Goal: Transaction & Acquisition: Purchase product/service

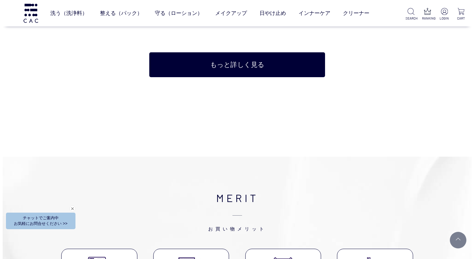
scroll to position [2717, 0]
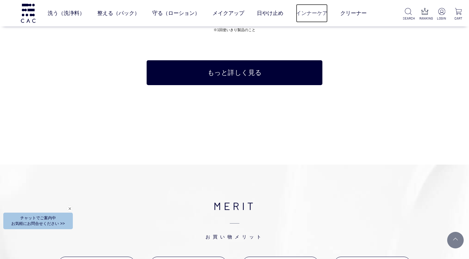
click at [317, 14] on link "インナーケア" at bounding box center [312, 13] width 32 height 19
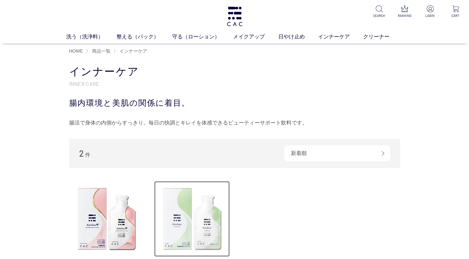
click at [188, 224] on img at bounding box center [192, 219] width 76 height 76
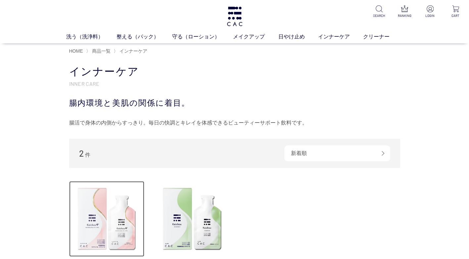
click at [125, 220] on img at bounding box center [107, 219] width 76 height 76
